Goal: Find specific page/section: Find specific page/section

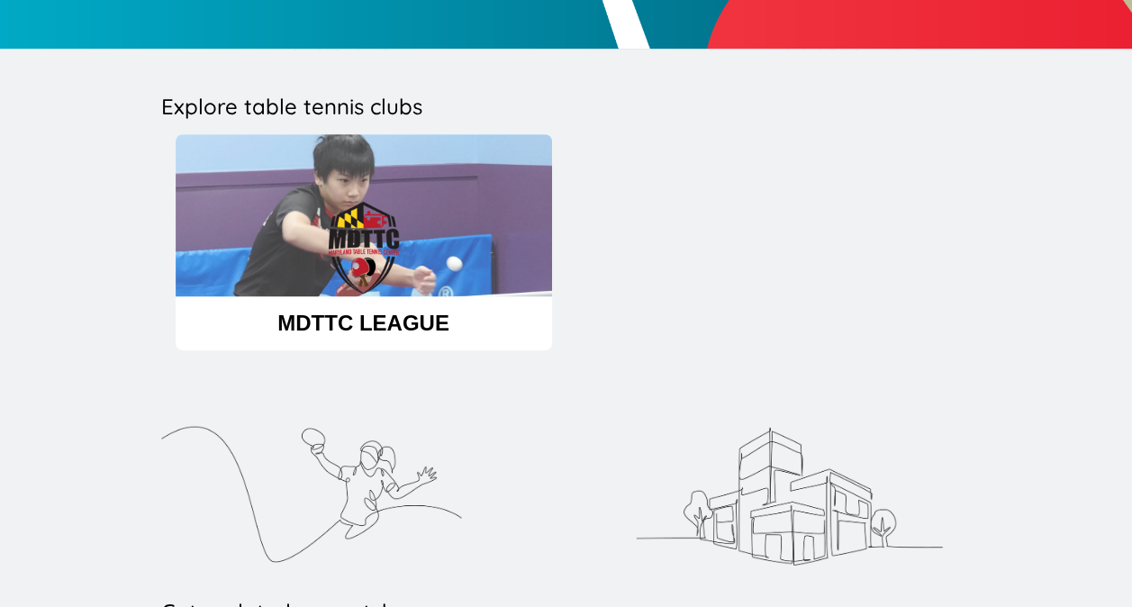
scroll to position [317, 0]
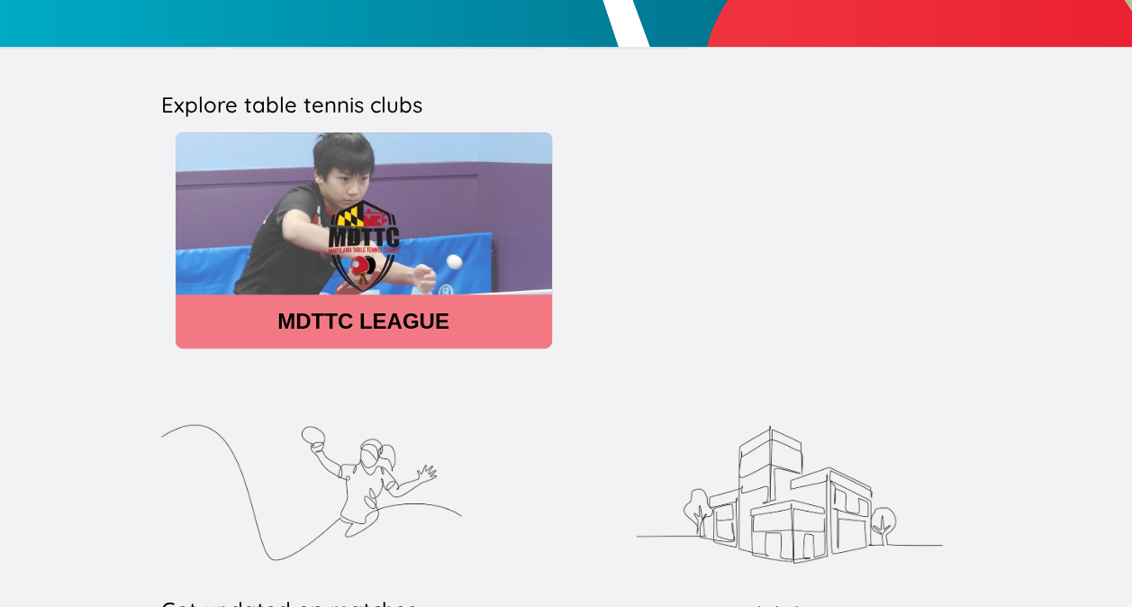
click at [366, 320] on header "MDTTC LEAGUE" at bounding box center [364, 321] width 376 height 25
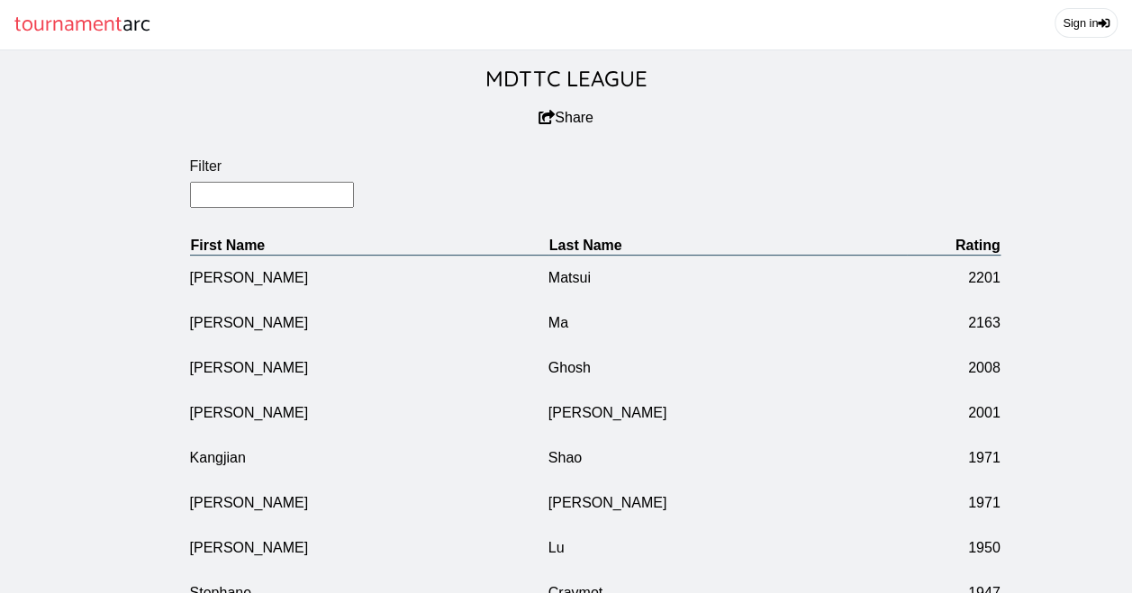
click at [270, 203] on input "Filter" at bounding box center [272, 195] width 165 height 26
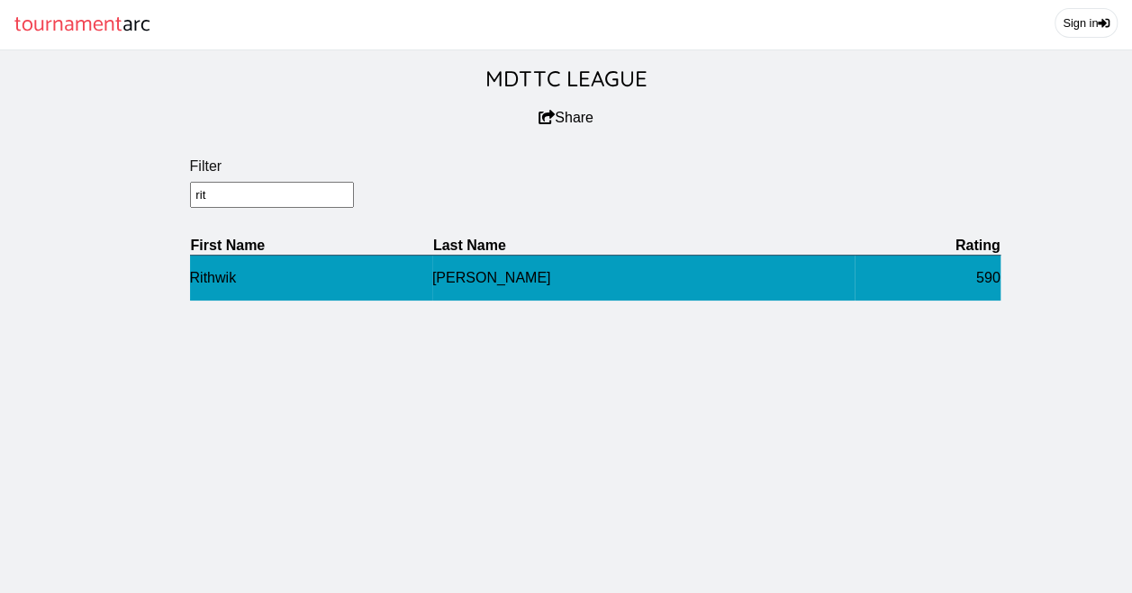
type input "rit"
click at [224, 293] on td "Rithwik" at bounding box center [311, 278] width 242 height 46
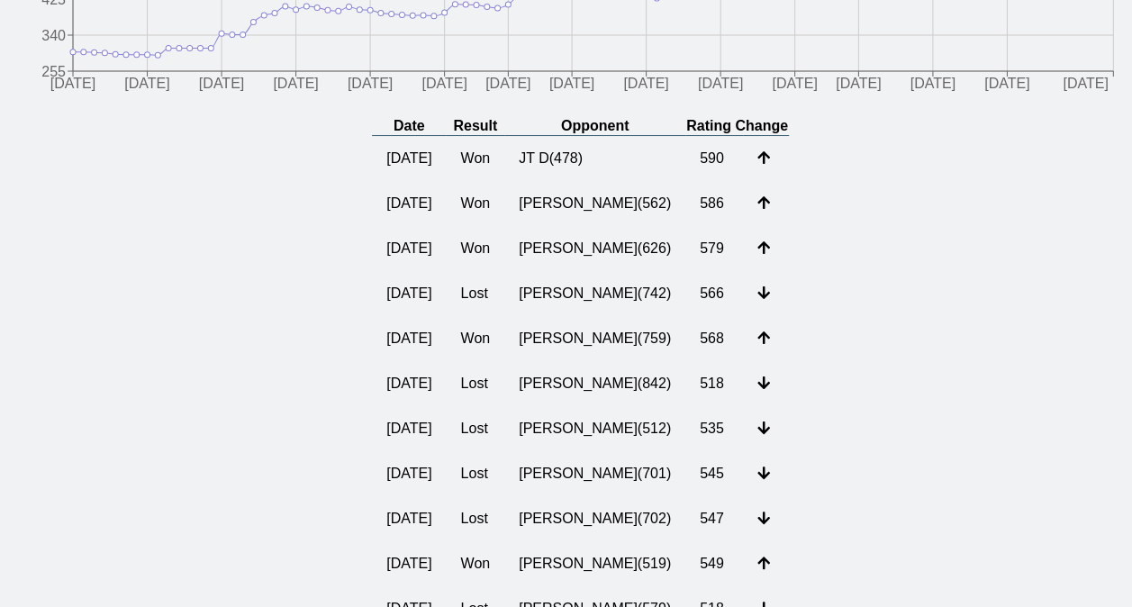
scroll to position [353, 0]
